Goal: Navigation & Orientation: Find specific page/section

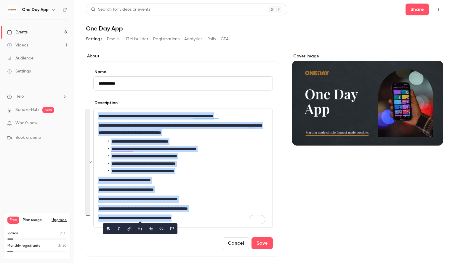
scroll to position [48, 0]
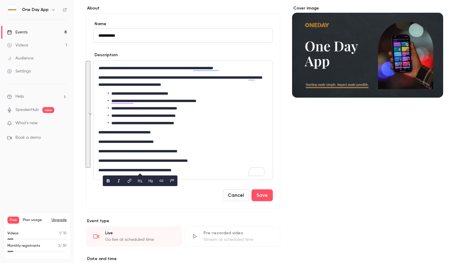
click at [332, 146] on div "Cover image" at bounding box center [367, 204] width 151 height 399
click at [32, 121] on span "What's new" at bounding box center [26, 123] width 22 height 6
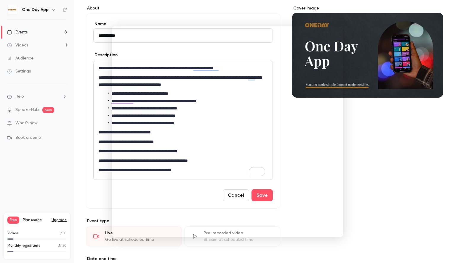
click at [397, 145] on div at bounding box center [227, 131] width 455 height 263
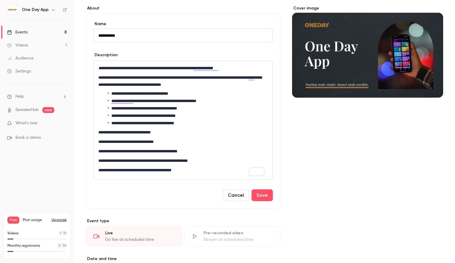
click at [14, 10] on img at bounding box center [11, 9] width 9 height 9
click at [67, 10] on icon at bounding box center [65, 10] width 4 height 4
click at [27, 125] on span "What's new" at bounding box center [26, 123] width 22 height 6
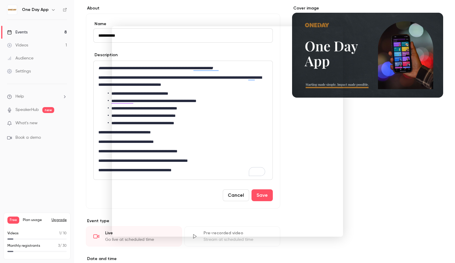
click at [401, 163] on div at bounding box center [227, 131] width 455 height 263
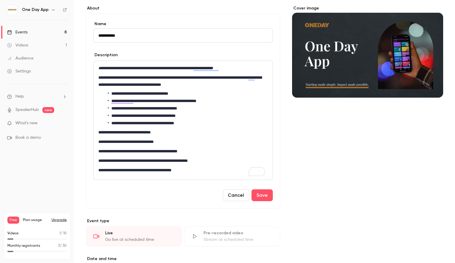
click at [21, 67] on link "Settings" at bounding box center [37, 71] width 74 height 13
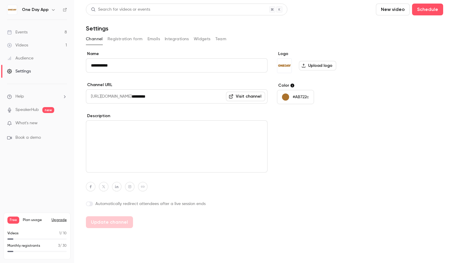
click at [127, 41] on button "Registration form" at bounding box center [125, 38] width 35 height 9
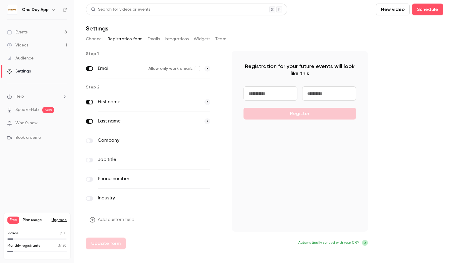
click at [26, 29] on link "Events 8" at bounding box center [37, 32] width 74 height 13
